Goal: Transaction & Acquisition: Purchase product/service

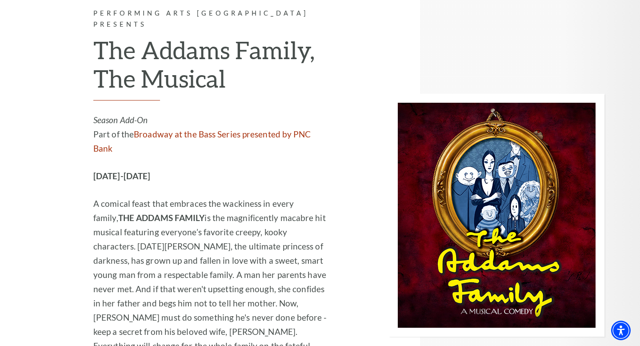
scroll to position [1845, 0]
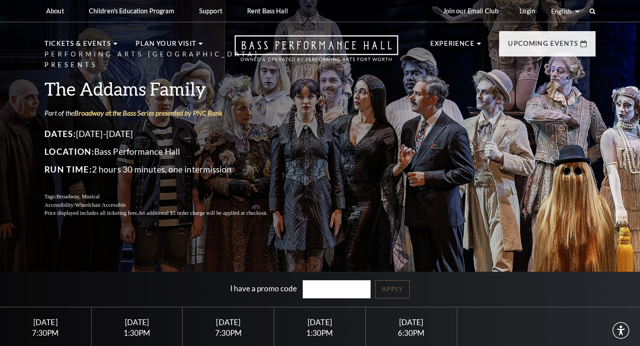
scroll to position [165, 0]
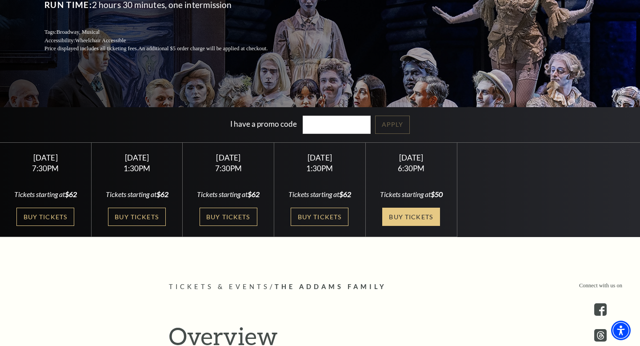
click at [405, 217] on link "Buy Tickets" at bounding box center [411, 217] width 58 height 18
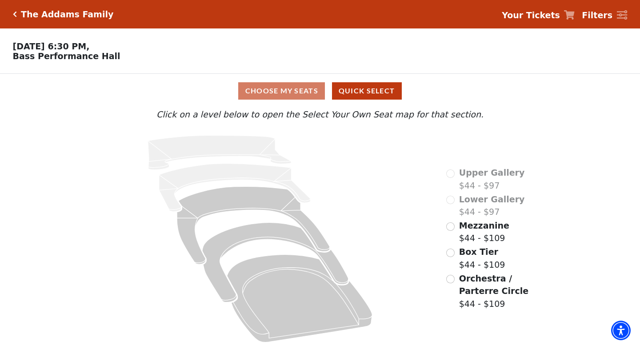
scroll to position [3, 0]
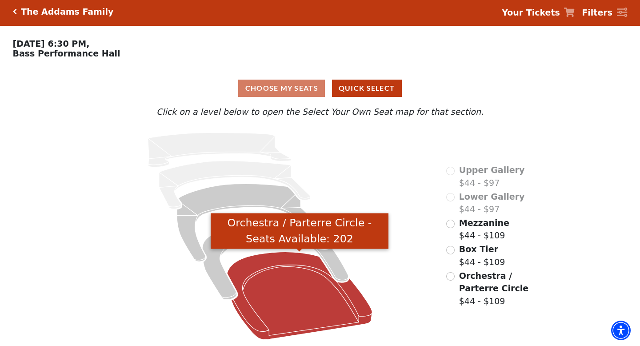
click at [264, 288] on icon "Orchestra / Parterre Circle - Seats Available: 202" at bounding box center [299, 296] width 145 height 88
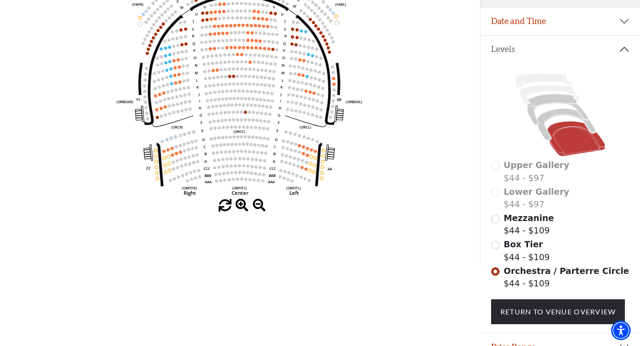
scroll to position [153, 0]
click at [494, 247] on input "Box Tier$44 - $109\a" at bounding box center [495, 245] width 8 height 8
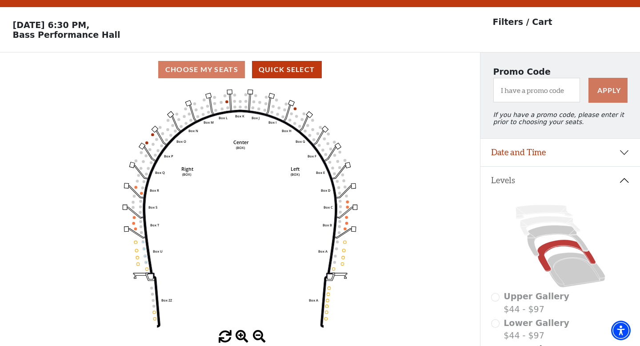
scroll to position [41, 0]
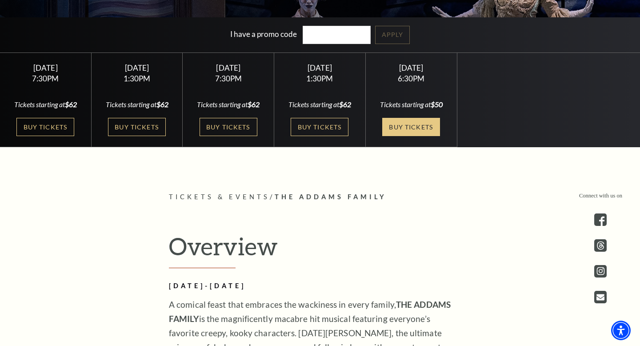
scroll to position [252, 0]
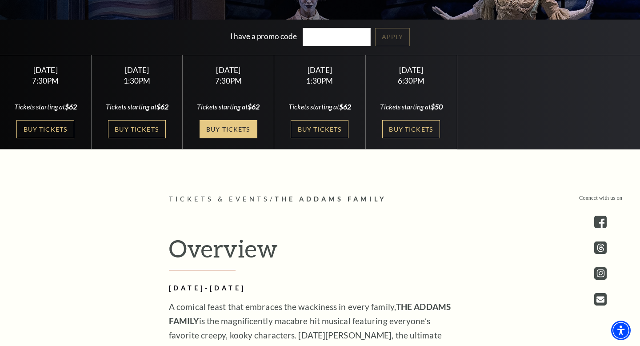
click at [238, 134] on link "Buy Tickets" at bounding box center [229, 129] width 58 height 18
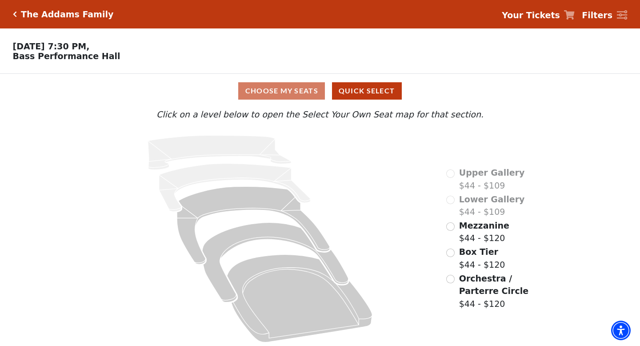
scroll to position [3, 0]
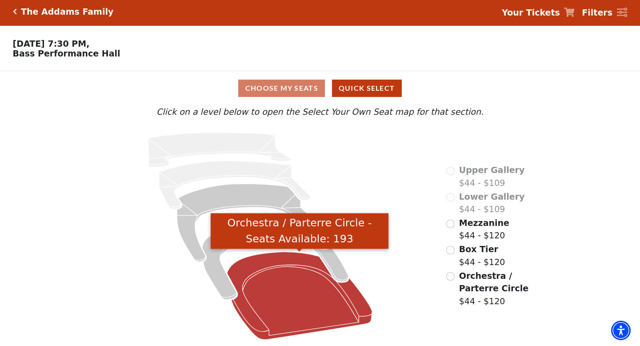
click at [250, 262] on icon "Orchestra / Parterre Circle - Seats Available: 193" at bounding box center [299, 296] width 145 height 88
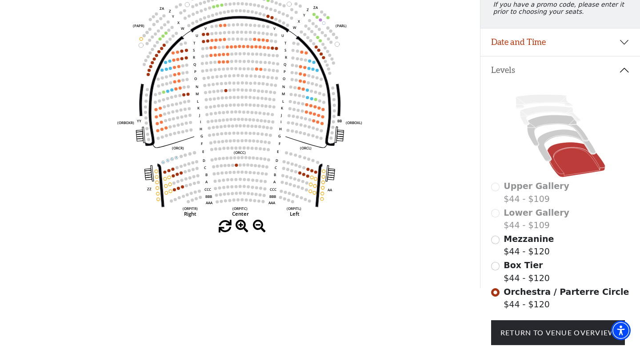
scroll to position [133, 0]
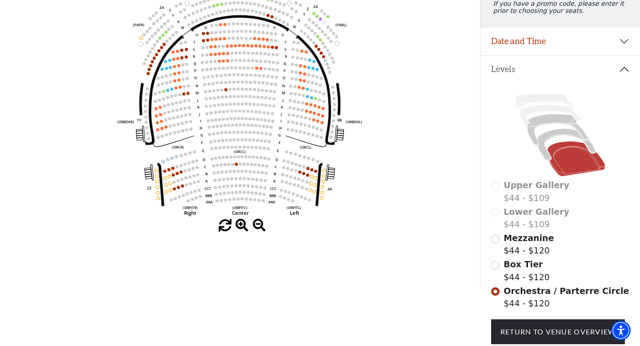
click at [503, 242] on div "Mezzanine $44 - $120" at bounding box center [560, 244] width 139 height 25
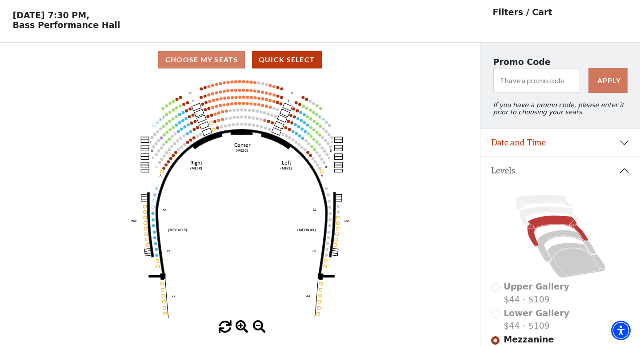
scroll to position [41, 0]
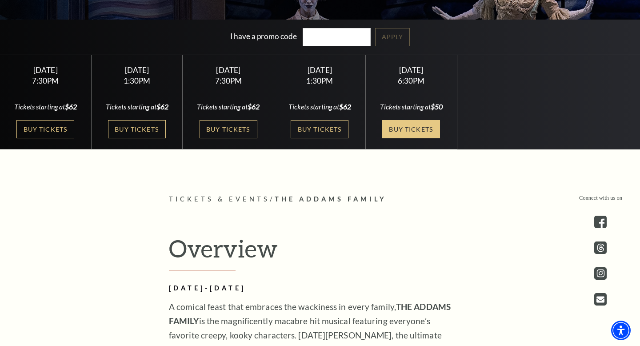
click at [428, 137] on link "Buy Tickets" at bounding box center [411, 129] width 58 height 18
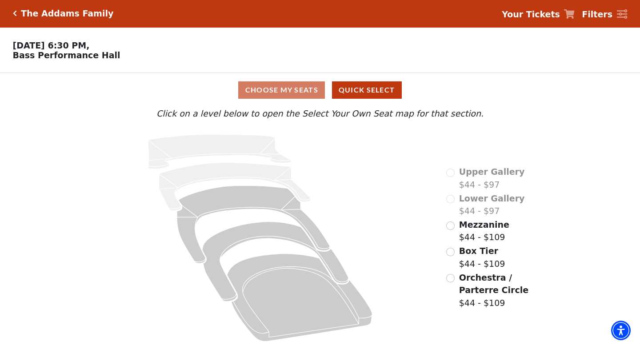
scroll to position [3, 0]
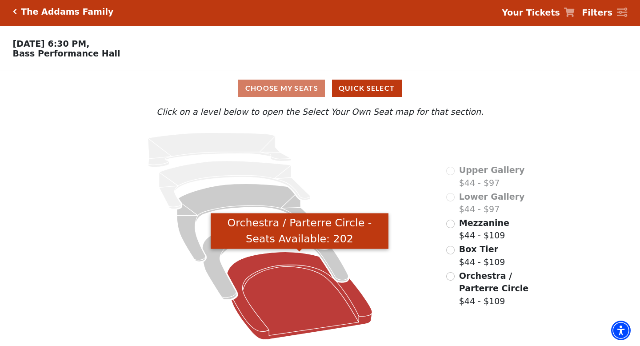
click at [298, 285] on icon "Orchestra / Parterre Circle - Seats Available: 202" at bounding box center [299, 296] width 145 height 88
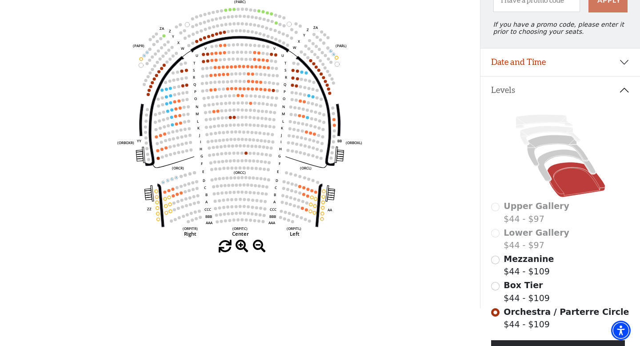
scroll to position [116, 0]
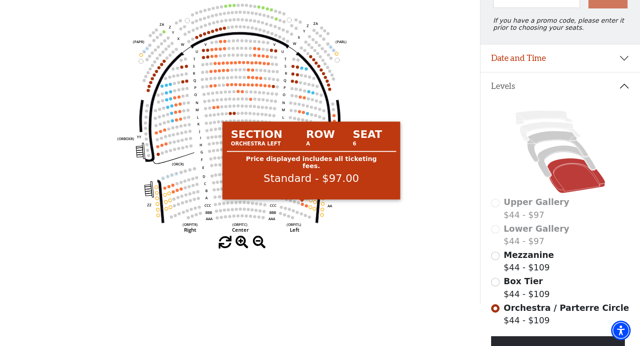
click at [302, 205] on circle at bounding box center [302, 204] width 3 height 3
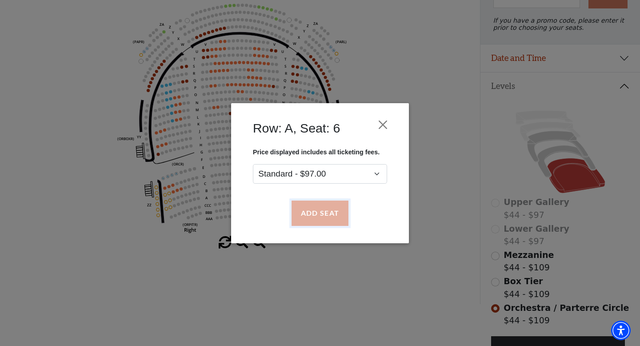
click at [309, 210] on button "Add Seat" at bounding box center [320, 213] width 57 height 25
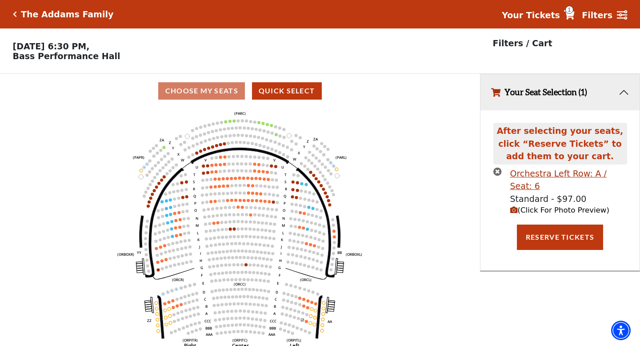
scroll to position [19, 0]
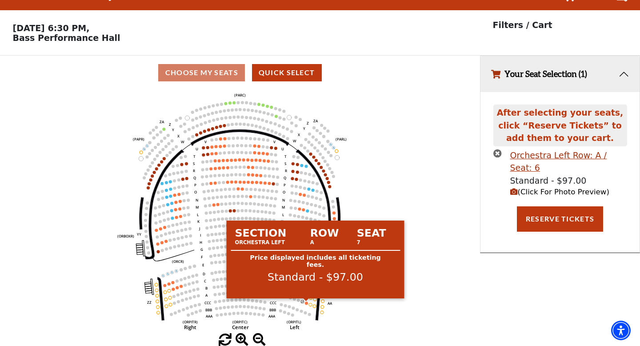
click at [306, 303] on circle at bounding box center [306, 302] width 3 height 3
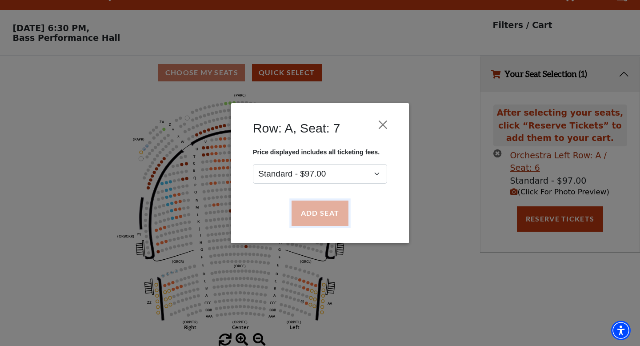
click at [322, 209] on button "Add Seat" at bounding box center [320, 213] width 57 height 25
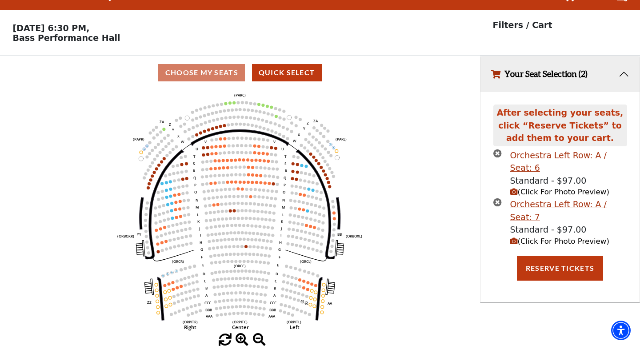
click at [512, 237] on icon "(Click For Photo Preview)" at bounding box center [514, 241] width 8 height 8
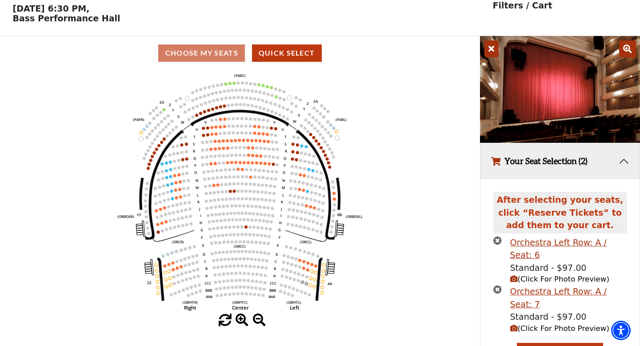
scroll to position [56, 0]
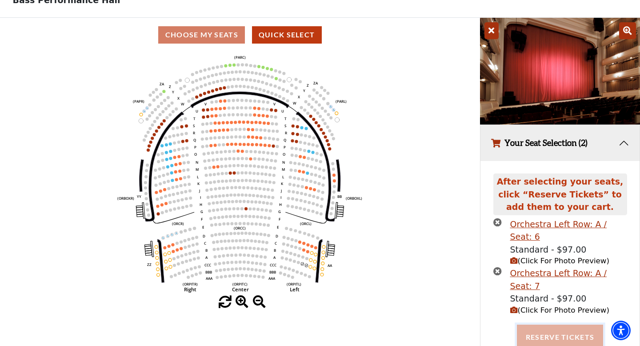
click at [533, 325] on button "Reserve Tickets" at bounding box center [560, 337] width 86 height 25
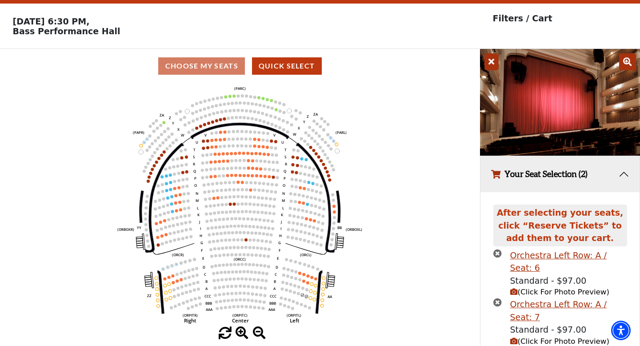
scroll to position [0, 0]
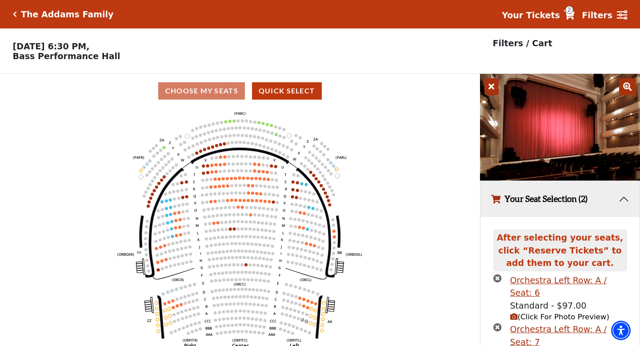
click at [215, 148] on icon "Left (ORPITL) Right (ORPITR) Center (ORPITC) ZZ AA YY BB ZA ZA (ORCL) (ORCR) (O…" at bounding box center [240, 230] width 432 height 244
click at [215, 146] on icon "Left (ORPITL) Right (ORPITR) Center (ORPITC) ZZ AA YY BB ZA ZA (ORCL) (ORCR) (O…" at bounding box center [240, 230] width 432 height 244
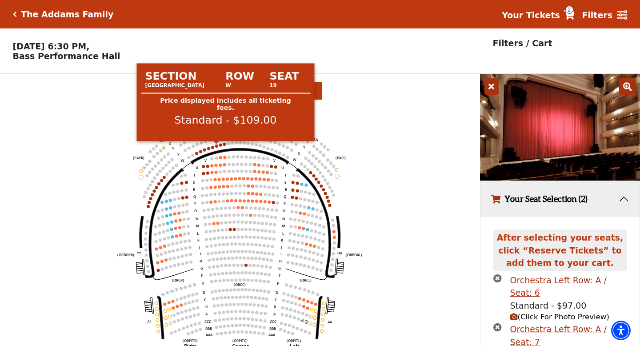
click at [217, 147] on circle at bounding box center [216, 146] width 3 height 3
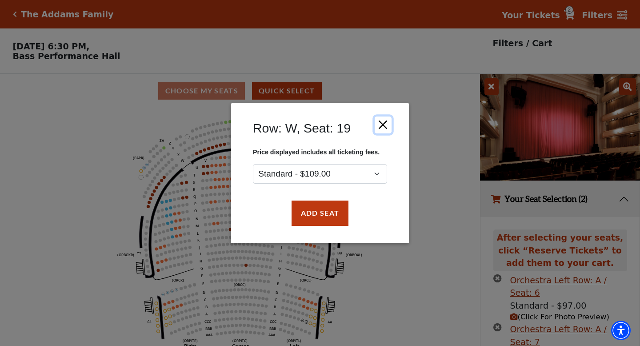
click at [389, 122] on button "Close" at bounding box center [383, 124] width 17 height 17
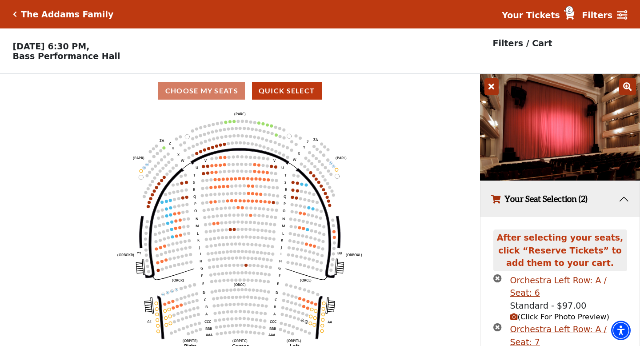
click at [18, 16] on div "The Addams Family" at bounding box center [65, 14] width 97 height 10
click at [14, 14] on icon "Click here to go back to filters" at bounding box center [15, 14] width 4 height 6
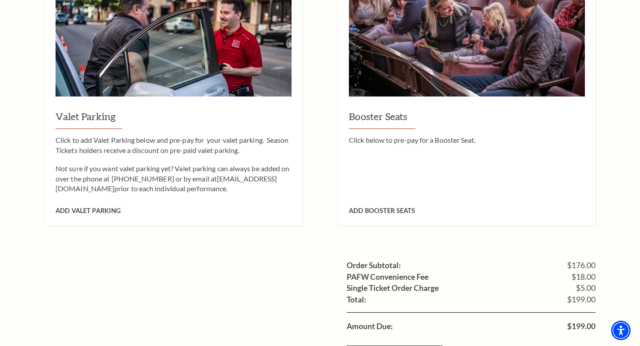
scroll to position [679, 0]
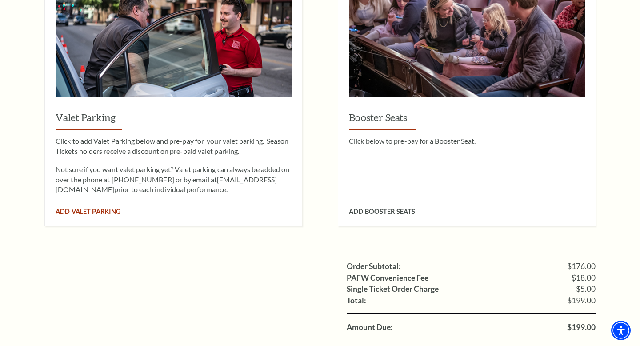
click at [107, 208] on span "Add Valet Parking" at bounding box center [88, 212] width 65 height 8
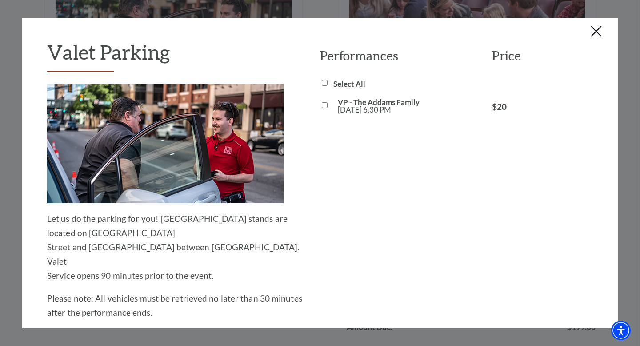
click at [324, 106] on input "VP - The Addams Family Sun, Oct 26 6:30 PM" at bounding box center [325, 105] width 6 height 6
click at [325, 103] on input "VP - The Addams Family Sun, Oct 26 6:30 PM" at bounding box center [325, 105] width 6 height 6
checkbox input "false"
click at [597, 30] on button "Close this dialog window" at bounding box center [597, 32] width 14 height 14
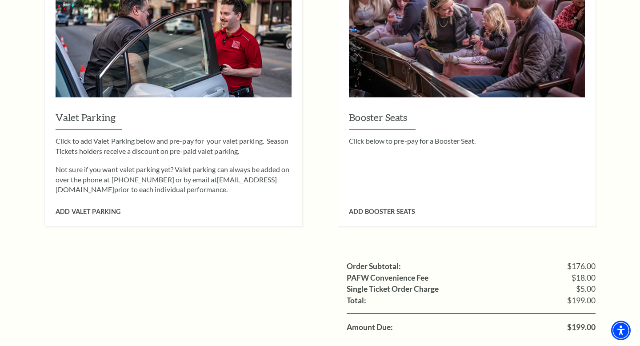
scroll to position [764, 0]
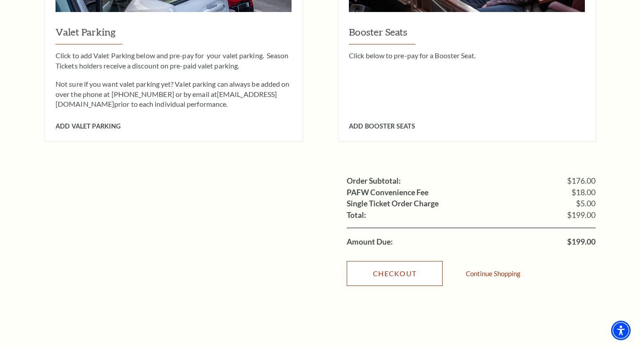
click at [402, 261] on link "Checkout" at bounding box center [395, 273] width 96 height 25
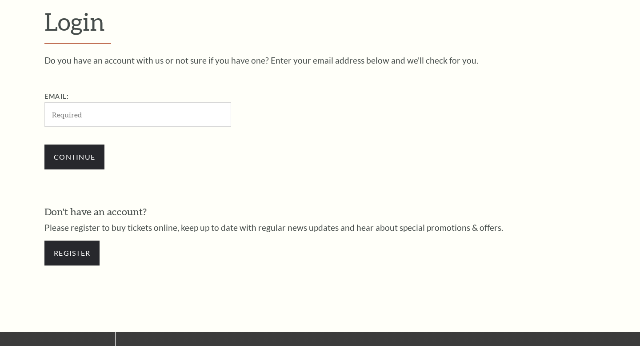
scroll to position [256, 0]
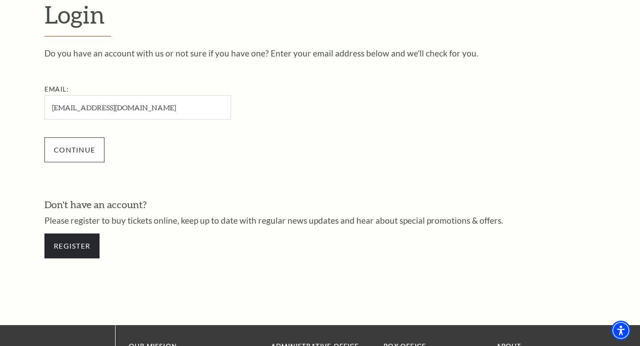
type input "[EMAIL_ADDRESS][DOMAIN_NAME]"
click at [81, 146] on input "Continue" at bounding box center [74, 149] width 60 height 25
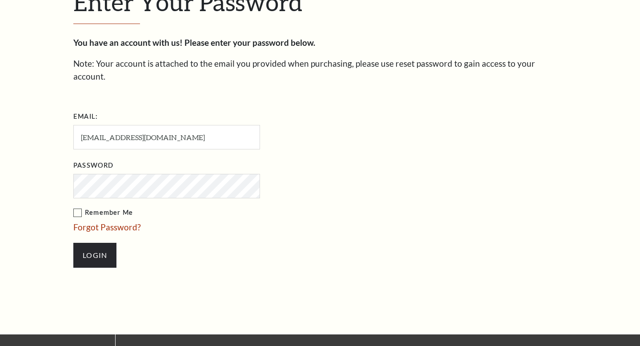
scroll to position [265, 0]
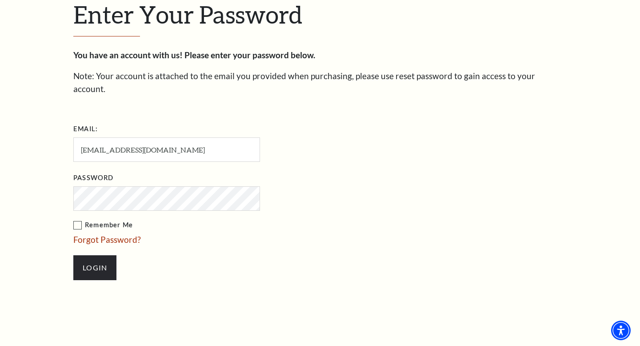
click at [73, 255] on input "Login" at bounding box center [94, 267] width 43 height 25
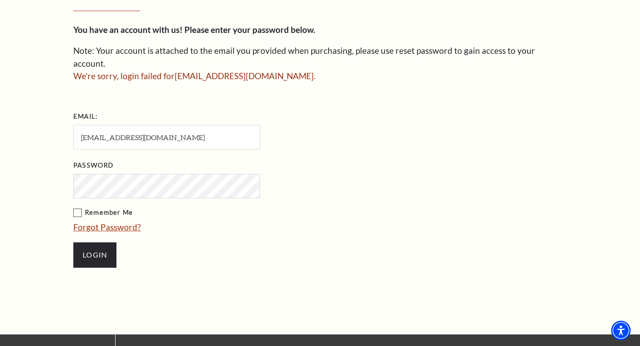
click at [98, 222] on link "Forgot Password?" at bounding box center [107, 227] width 68 height 10
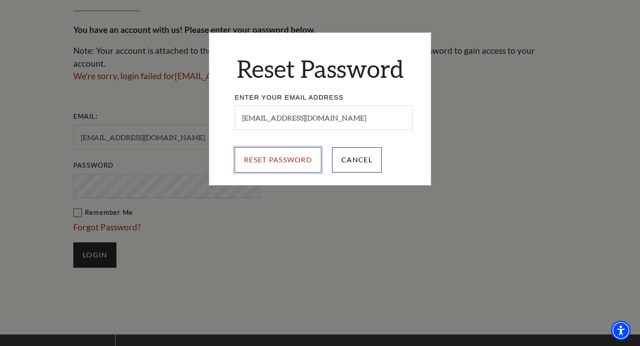
click at [318, 161] on input "Reset Password" at bounding box center [278, 159] width 87 height 25
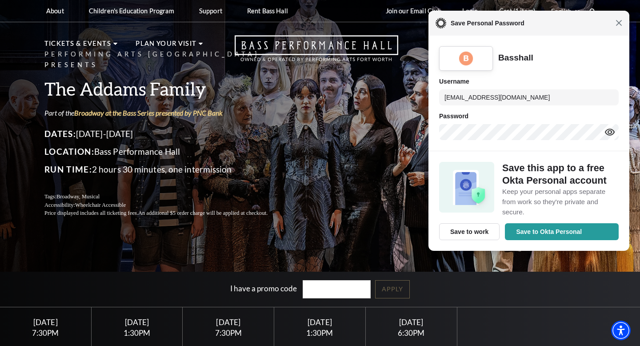
click at [621, 24] on span "Close" at bounding box center [619, 23] width 7 height 7
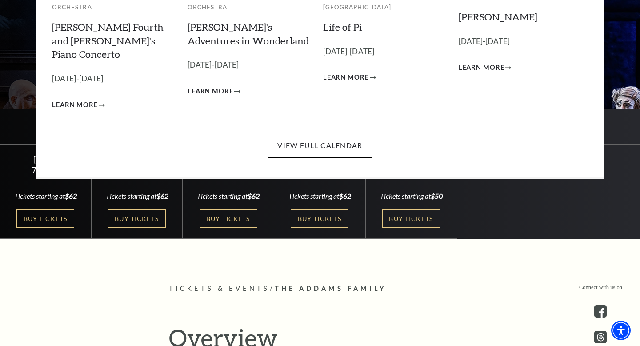
scroll to position [183, 0]
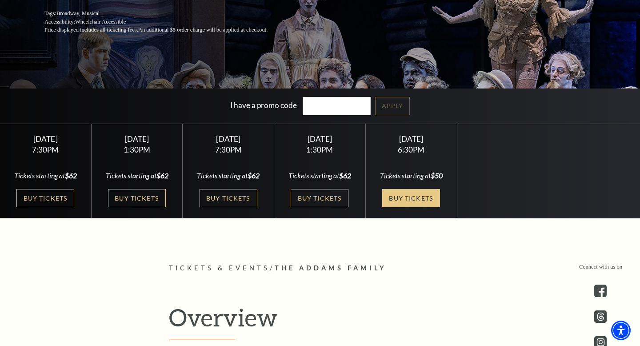
click at [399, 199] on link "Buy Tickets" at bounding box center [411, 198] width 58 height 18
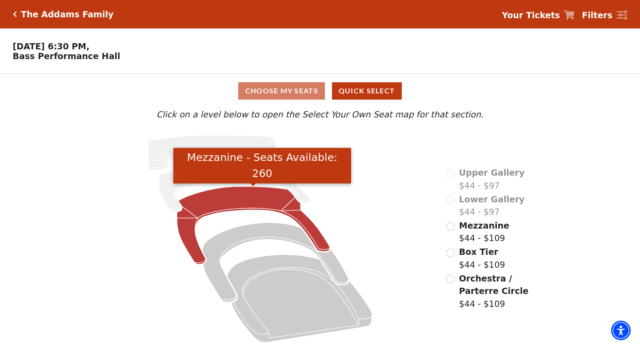
click at [237, 202] on icon "Mezzanine - Seats Available: 260" at bounding box center [253, 225] width 153 height 78
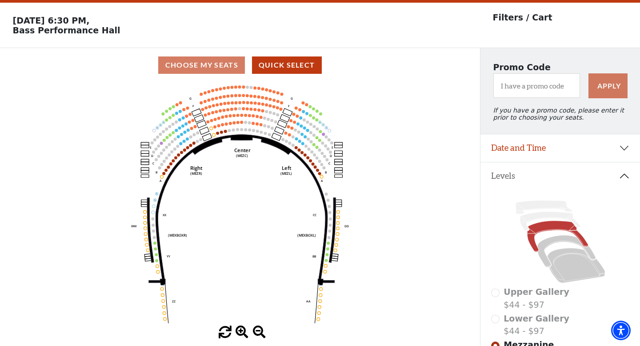
scroll to position [41, 0]
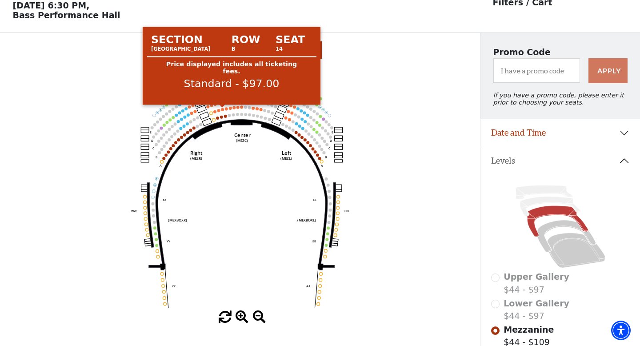
click at [221, 110] on circle at bounding box center [222, 109] width 3 height 3
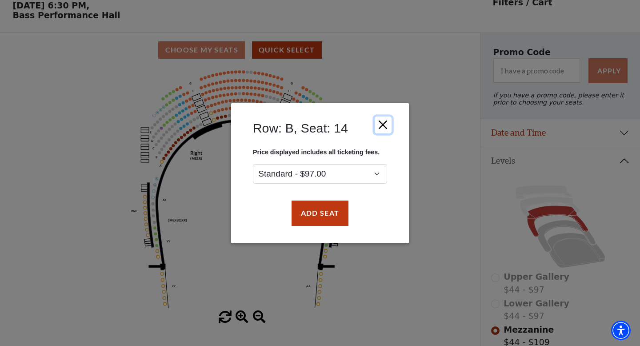
click at [381, 124] on button "Close" at bounding box center [383, 124] width 17 height 17
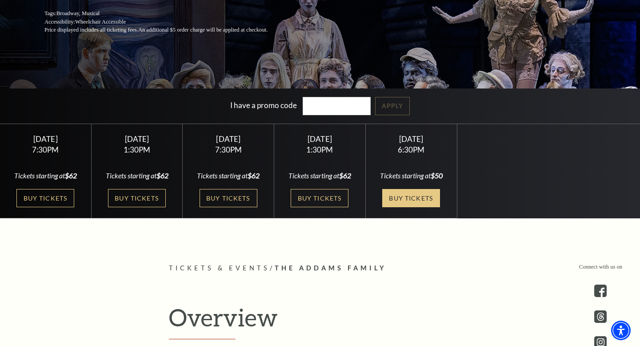
click at [410, 201] on link "Buy Tickets" at bounding box center [411, 198] width 58 height 18
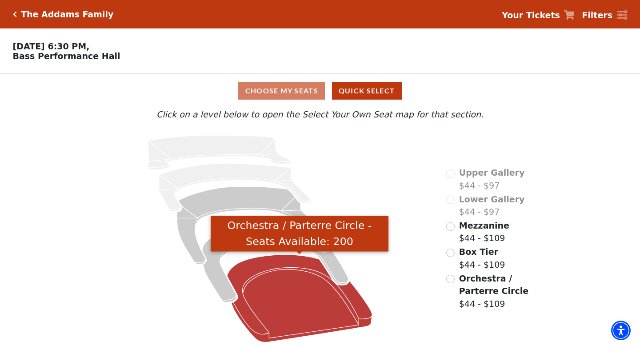
click at [277, 306] on icon "Orchestra / Parterre Circle - Seats Available: 200" at bounding box center [299, 298] width 145 height 88
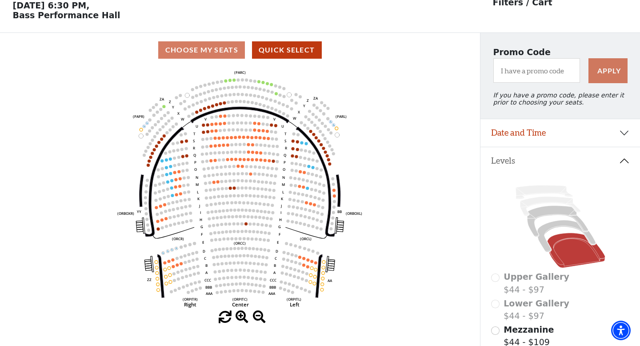
scroll to position [125, 0]
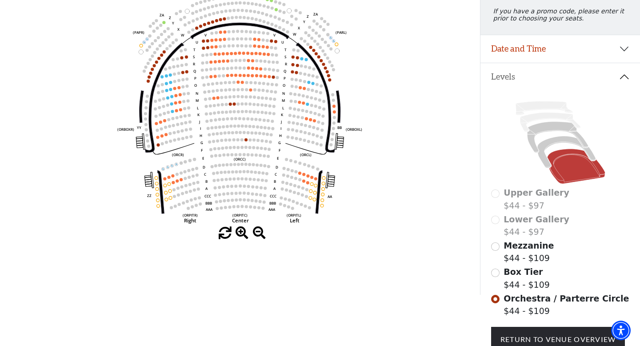
click at [305, 196] on circle at bounding box center [306, 196] width 3 height 3
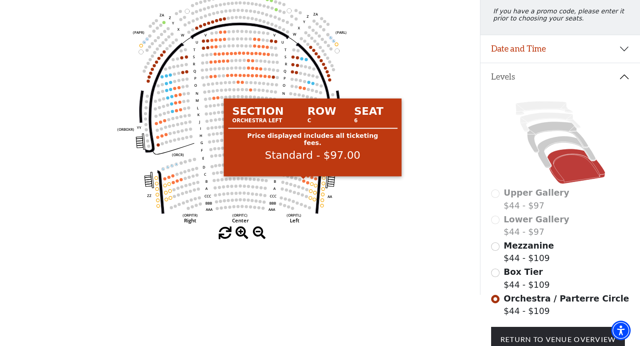
click at [303, 181] on circle at bounding box center [303, 180] width 3 height 3
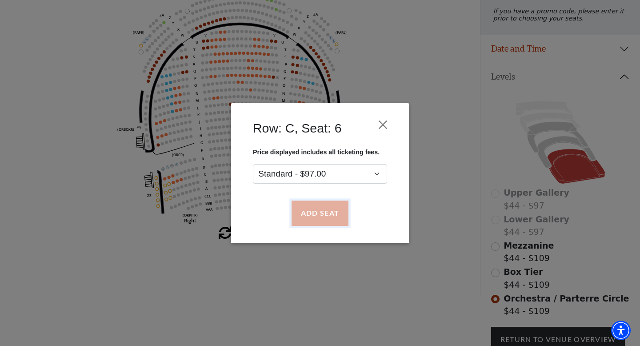
click at [317, 216] on button "Add Seat" at bounding box center [320, 213] width 57 height 25
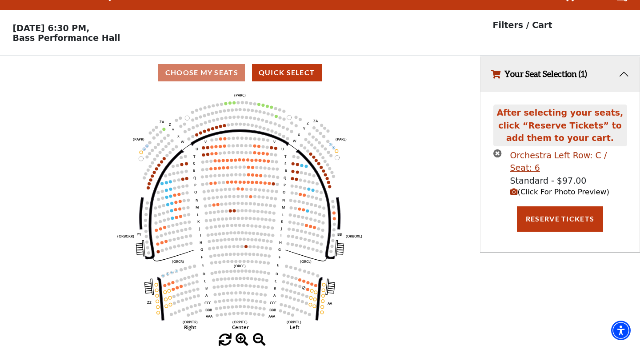
scroll to position [0, 0]
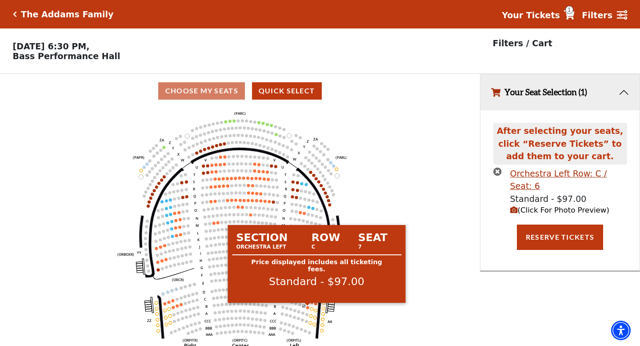
click at [308, 307] on circle at bounding box center [307, 307] width 3 height 3
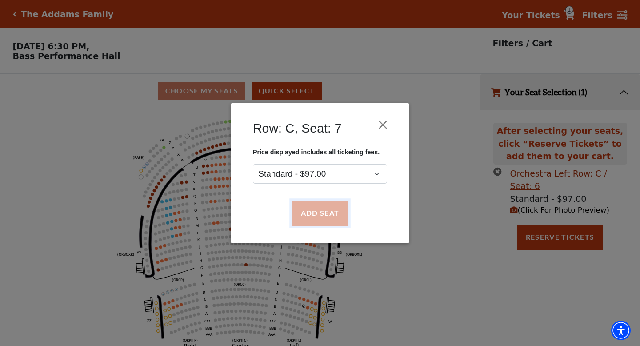
click at [331, 212] on button "Add Seat" at bounding box center [320, 213] width 57 height 25
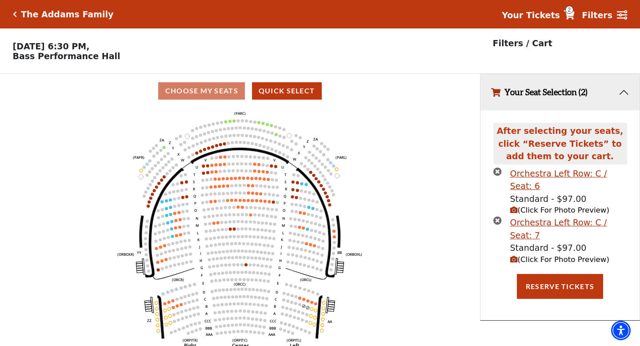
click at [532, 206] on span "(Click For Photo Preview)" at bounding box center [559, 210] width 99 height 8
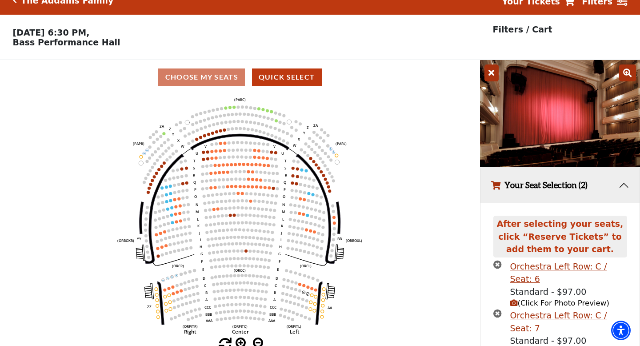
scroll to position [56, 0]
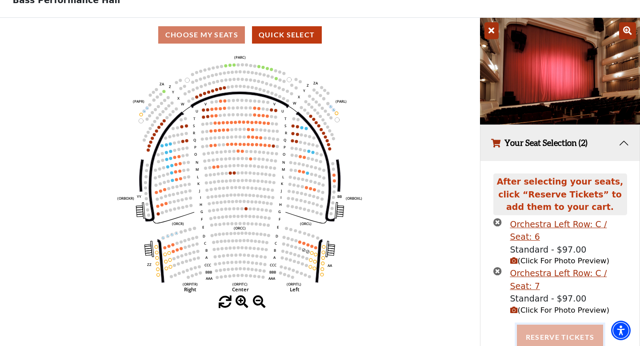
click at [545, 325] on button "Reserve Tickets" at bounding box center [560, 337] width 86 height 25
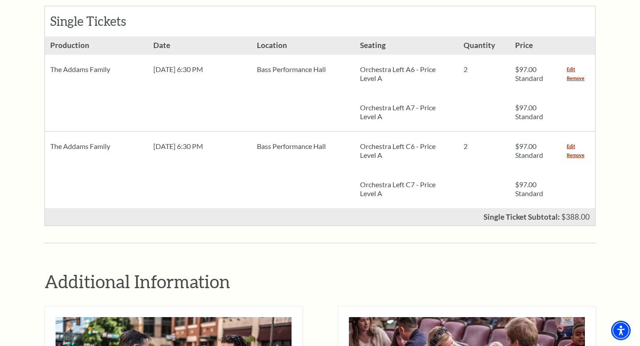
scroll to position [417, 0]
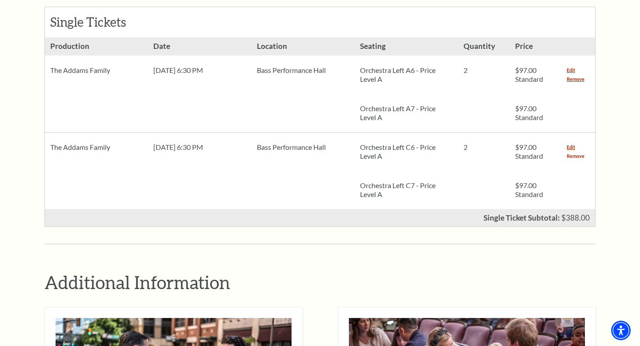
click at [578, 152] on link "Remove" at bounding box center [576, 156] width 18 height 9
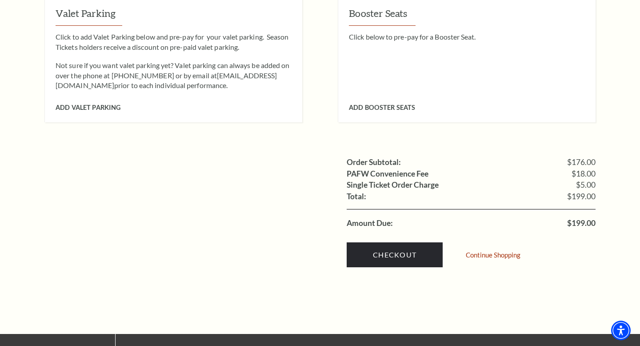
scroll to position [787, 0]
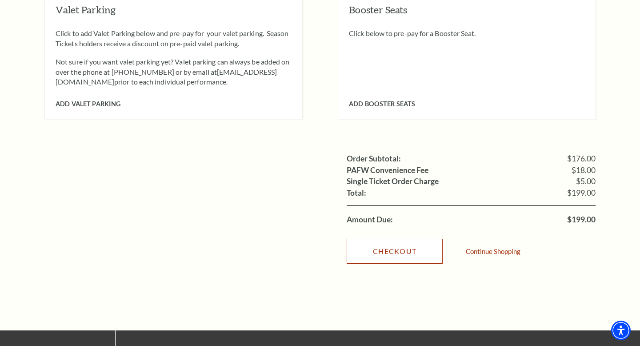
click at [392, 241] on link "Checkout" at bounding box center [395, 251] width 96 height 25
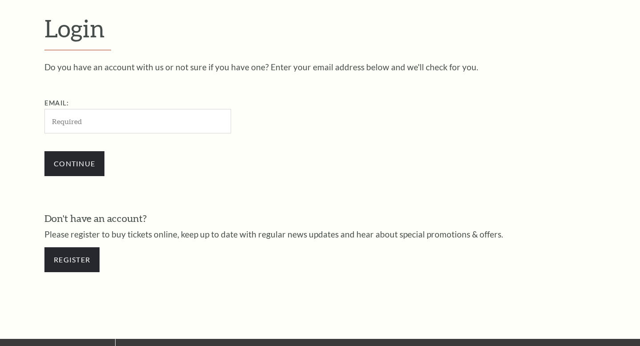
scroll to position [256, 0]
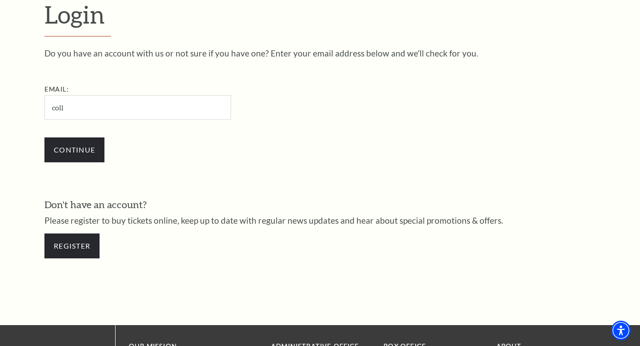
type input "[EMAIL_ADDRESS][DOMAIN_NAME]"
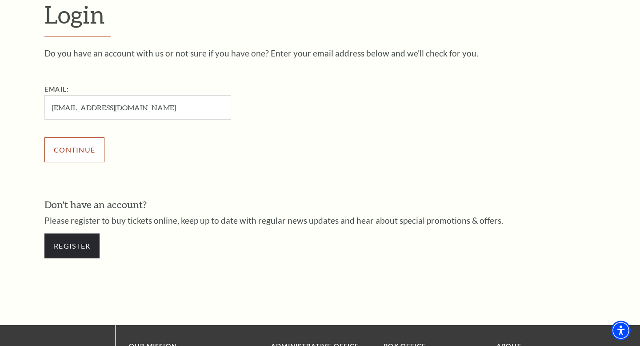
click at [77, 153] on input "Continue" at bounding box center [74, 149] width 60 height 25
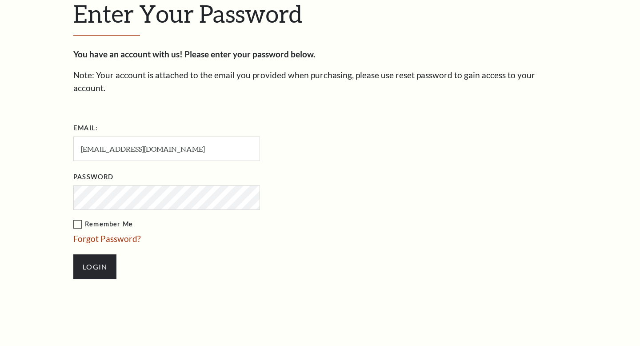
scroll to position [265, 0]
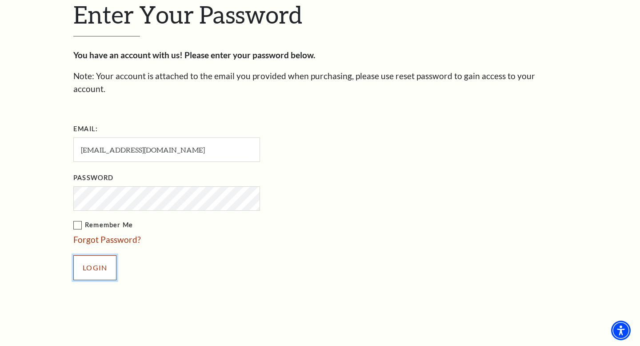
click at [94, 256] on input "Login" at bounding box center [94, 267] width 43 height 25
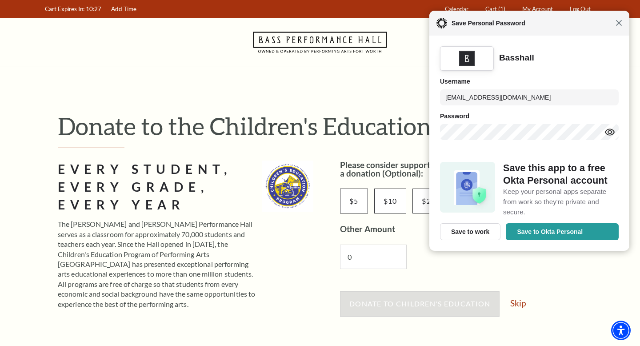
click at [618, 26] on span "Close" at bounding box center [619, 23] width 7 height 7
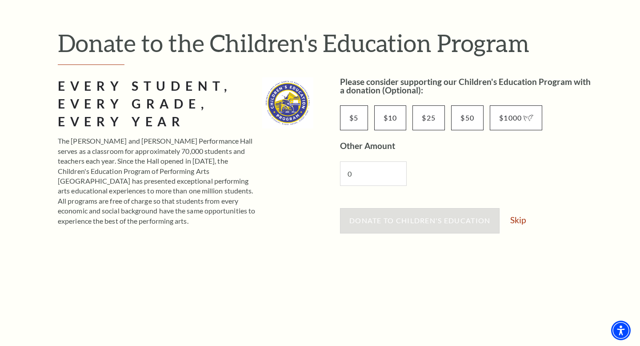
scroll to position [84, 0]
click at [521, 221] on link "Skip" at bounding box center [518, 219] width 16 height 8
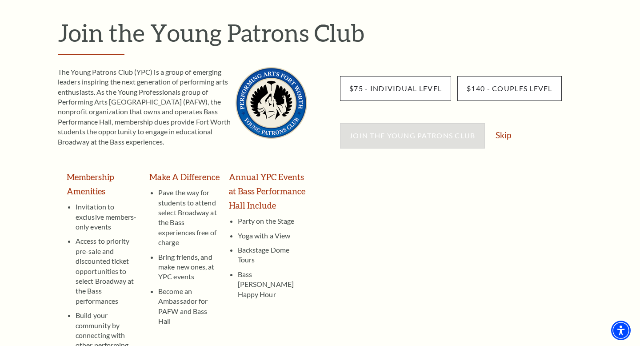
scroll to position [98, 0]
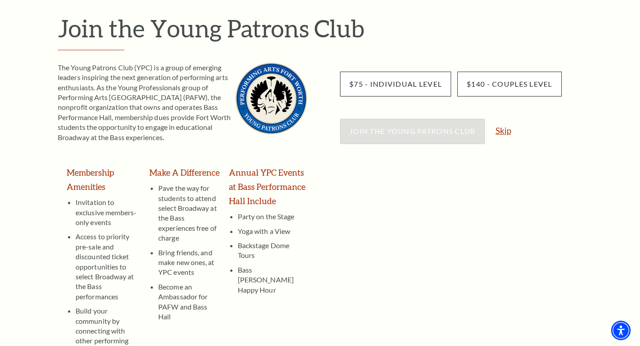
click at [504, 131] on link "Skip" at bounding box center [504, 130] width 16 height 8
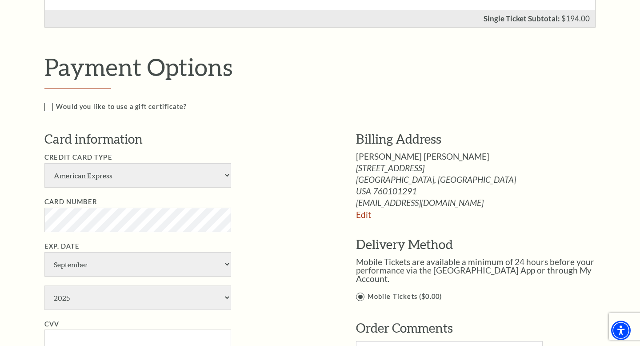
scroll to position [368, 0]
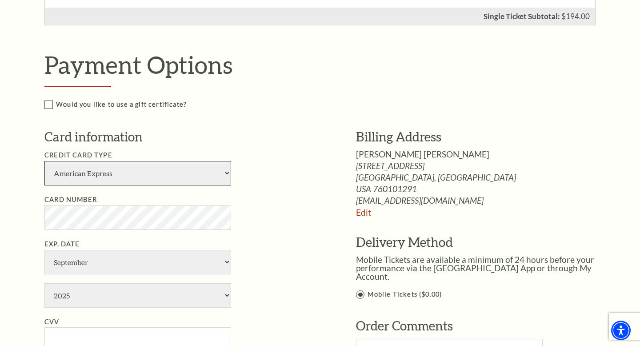
click at [173, 169] on select "American Express Visa Master Card Discover" at bounding box center [137, 173] width 187 height 24
select select "24"
click at [44, 161] on select "American Express Visa Master Card Discover" at bounding box center [137, 173] width 187 height 24
click at [143, 202] on li "Card Number" at bounding box center [186, 212] width 285 height 36
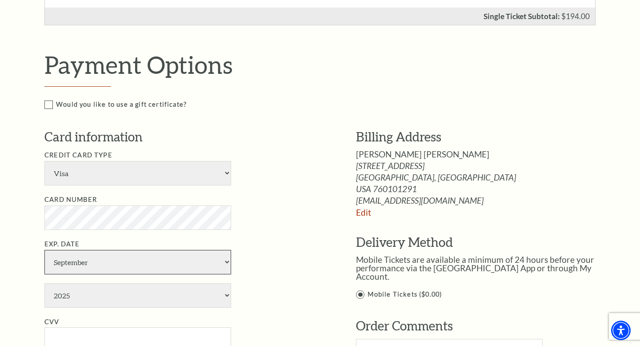
click at [58, 269] on select "January February March April May June July August September October November De…" at bounding box center [137, 262] width 187 height 24
click at [44, 250] on select "January February March April May June July August September October November De…" at bounding box center [137, 262] width 187 height 24
click at [65, 298] on select "2025 2026 2027 2028 2029 2030 2031 2032 2033 2034" at bounding box center [137, 295] width 187 height 24
select select "2027"
click at [44, 283] on select "2025 2026 2027 2028 2029 2030 2031 2032 2033 2034" at bounding box center [137, 295] width 187 height 24
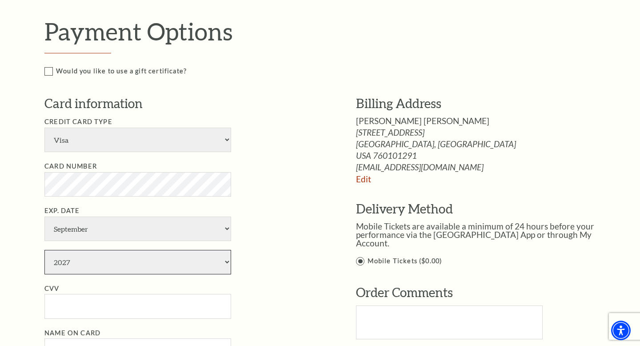
scroll to position [402, 0]
click at [65, 312] on input "CVV" at bounding box center [137, 305] width 187 height 24
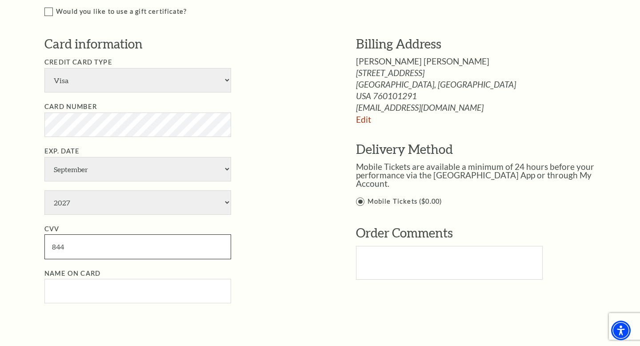
scroll to position [498, 0]
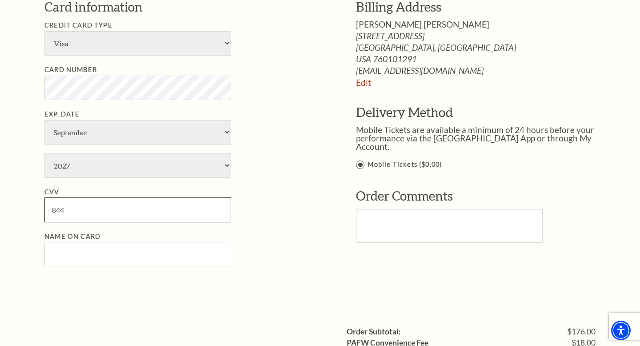
type input "844"
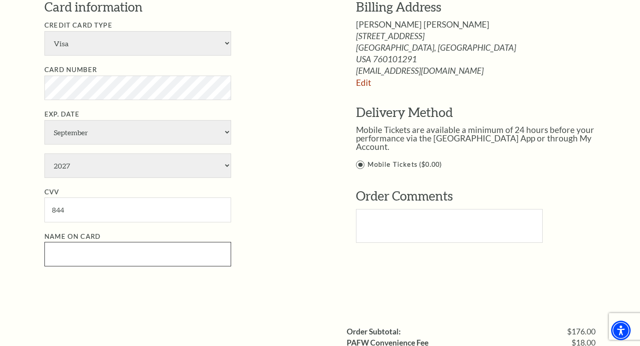
click at [64, 259] on input "Name on Card" at bounding box center [137, 254] width 187 height 24
type input "Kate Collard"
click at [365, 88] on div "Billing Address Katie Joy Collard 101 S Center St Apt 453 Arlington, TX collard…" at bounding box center [485, 84] width 258 height 172
click at [364, 84] on link "Edit" at bounding box center [363, 82] width 15 height 10
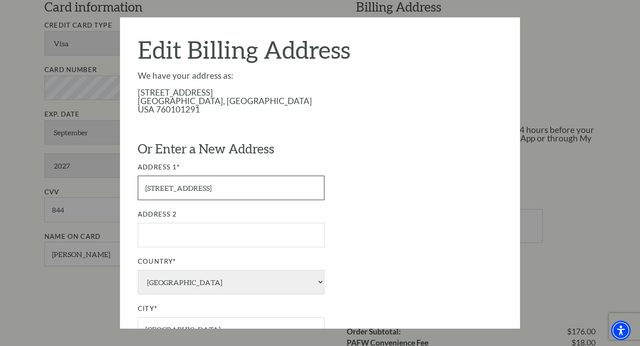
click at [266, 187] on input "101 S Center St Apt 453" at bounding box center [231, 188] width 187 height 24
type input "1"
type input "[STREET_ADDRESS]"
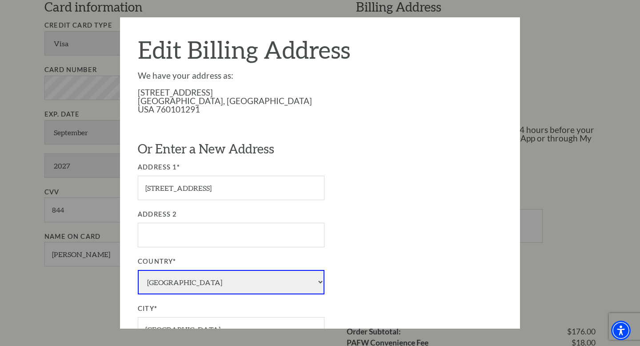
select select "1"
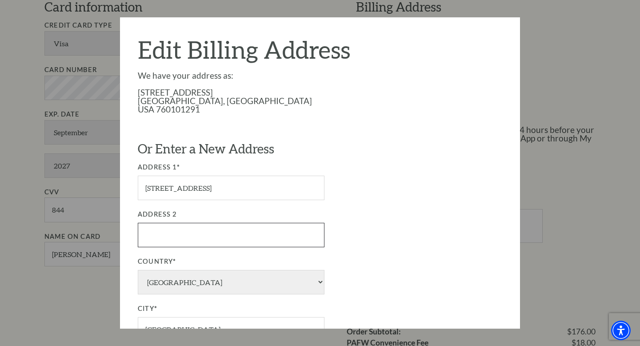
click at [250, 228] on input "Address 2" at bounding box center [231, 235] width 187 height 24
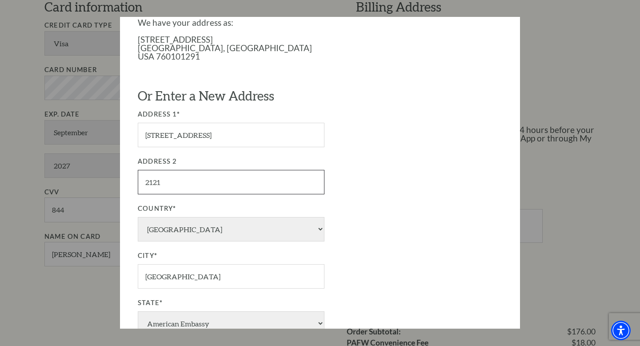
scroll to position [161, 0]
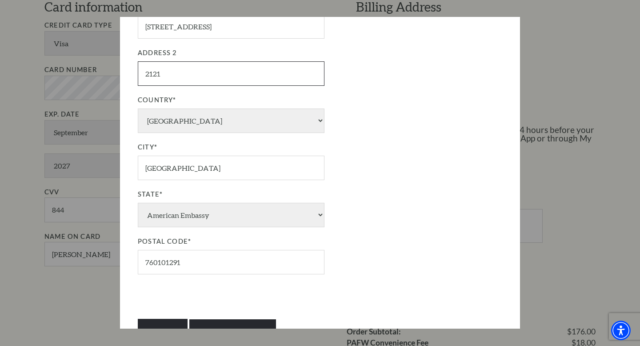
type input "2121"
click at [212, 166] on input "Arlington" at bounding box center [231, 168] width 187 height 24
type input "Fort Worth"
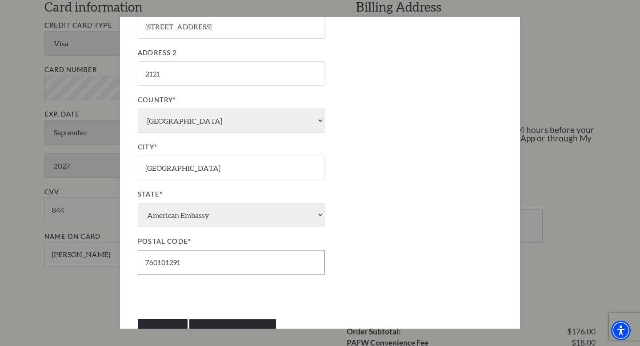
click at [200, 260] on input "760101291" at bounding box center [231, 262] width 187 height 24
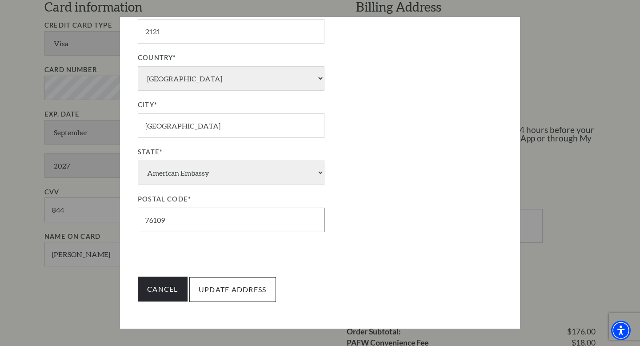
type input "76109"
click at [234, 292] on input "Update Address" at bounding box center [232, 289] width 87 height 25
type input "Update Address"
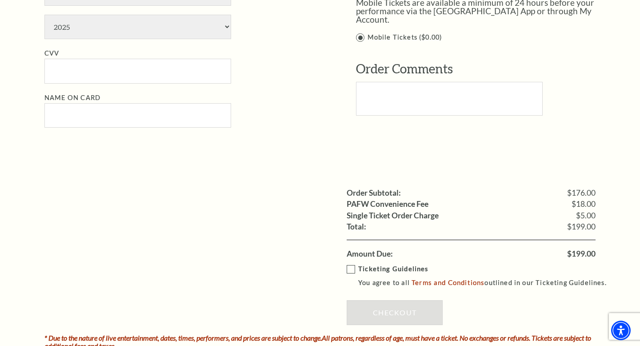
scroll to position [662, 0]
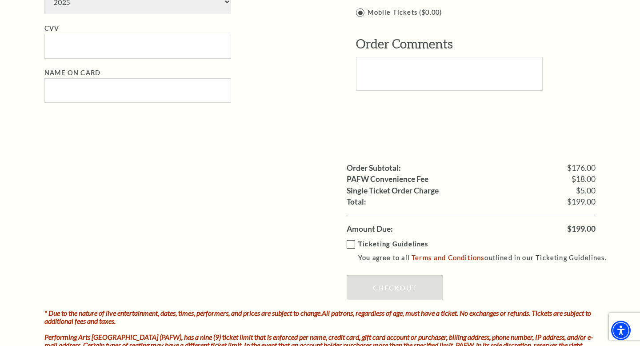
click at [351, 245] on label "Ticketing Guidelines You agree to all Terms and Conditions outlined in our Tick…" at bounding box center [481, 251] width 268 height 24
click at [0, 0] on input "Ticketing Guidelines You agree to all Terms and Conditions outlined in our Tick…" at bounding box center [0, 0] width 0 height 0
click at [387, 284] on link "Checkout" at bounding box center [395, 287] width 96 height 25
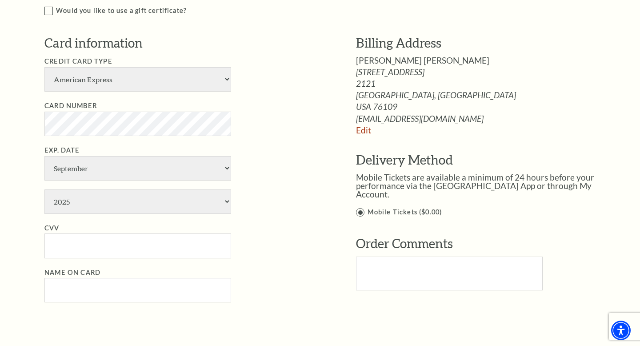
scroll to position [457, 0]
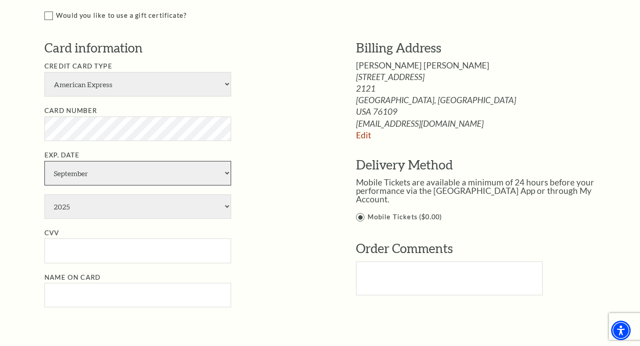
click at [61, 182] on select "January February March April May June July August September October November De…" at bounding box center [137, 173] width 187 height 24
click at [44, 161] on select "January February March April May June July August September October November De…" at bounding box center [137, 173] width 187 height 24
click at [67, 206] on select "2025 2026 2027 2028 2029 2030 2031 2032 2033 2034" at bounding box center [137, 206] width 187 height 24
select select "2027"
click at [44, 194] on select "2025 2026 2027 2028 2029 2030 2031 2032 2033 2034" at bounding box center [137, 206] width 187 height 24
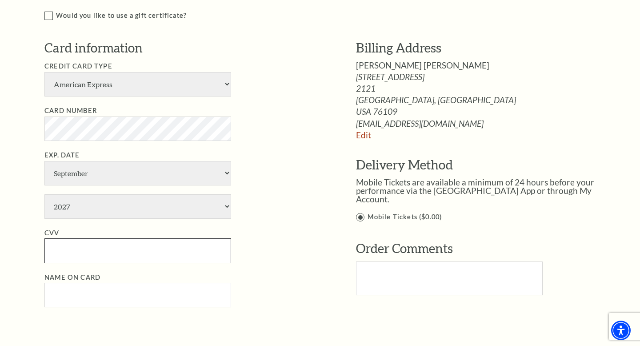
click at [72, 246] on input "CVV" at bounding box center [137, 250] width 187 height 24
type input "844"
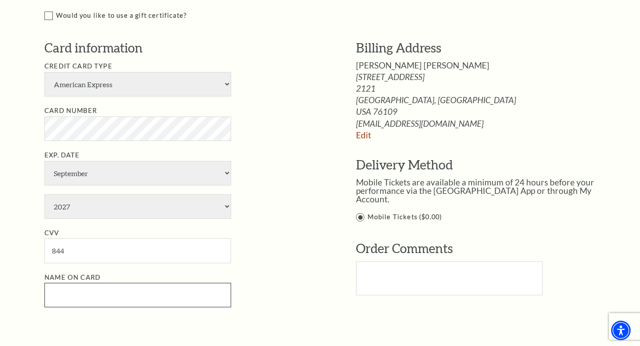
click at [71, 302] on input "Name on Card" at bounding box center [137, 295] width 187 height 24
type input "[PERSON_NAME]"
click at [246, 273] on li "Name on Card [PERSON_NAME]" at bounding box center [186, 290] width 285 height 36
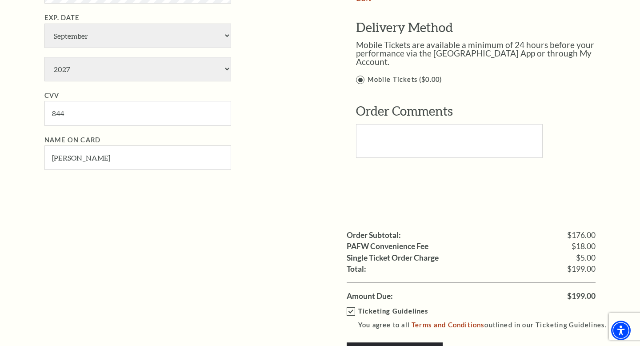
scroll to position [689, 0]
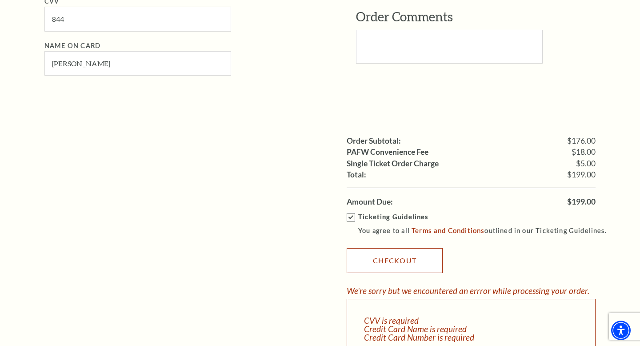
click at [373, 265] on link "Checkout" at bounding box center [395, 260] width 96 height 25
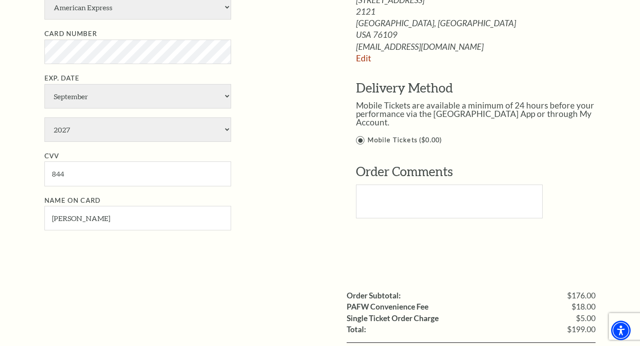
scroll to position [374, 0]
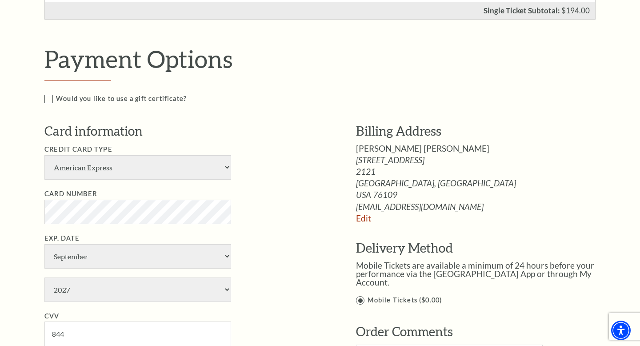
click at [151, 181] on ul "Credit Card Type American Express Visa Master Card Discover Card Number Exp. Da…" at bounding box center [186, 267] width 285 height 247
click at [150, 169] on select "American Express Visa Master Card Discover" at bounding box center [137, 167] width 187 height 24
select select "24"
click at [44, 155] on select "American Express Visa Master Card Discover" at bounding box center [137, 167] width 187 height 24
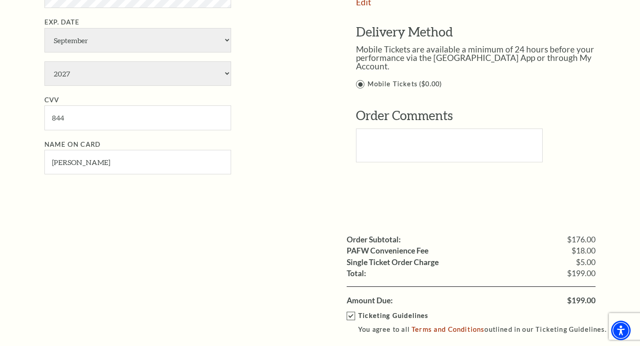
scroll to position [686, 0]
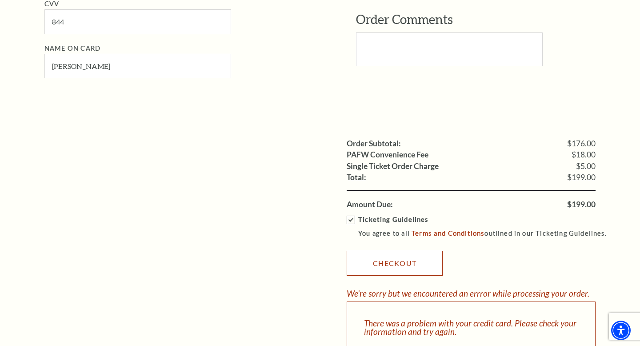
click at [369, 268] on link "Checkout" at bounding box center [395, 263] width 96 height 25
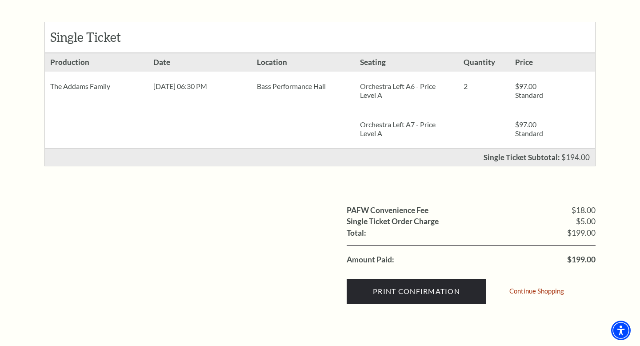
scroll to position [214, 0]
